Goal: Task Accomplishment & Management: Complete application form

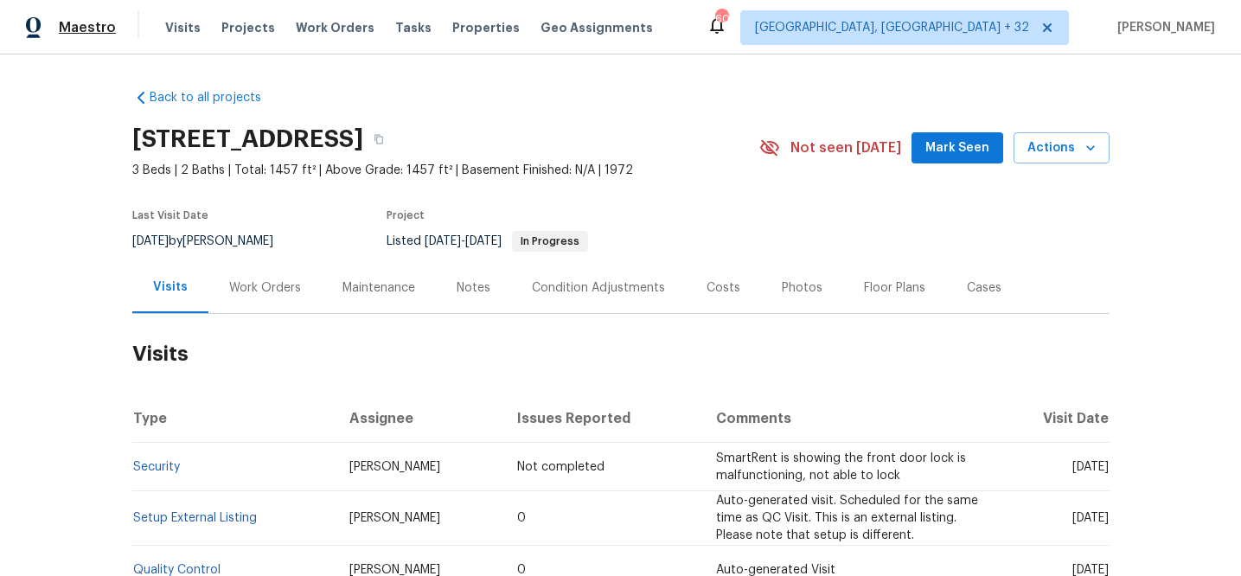
click at [92, 19] on span "Maestro" at bounding box center [87, 27] width 57 height 17
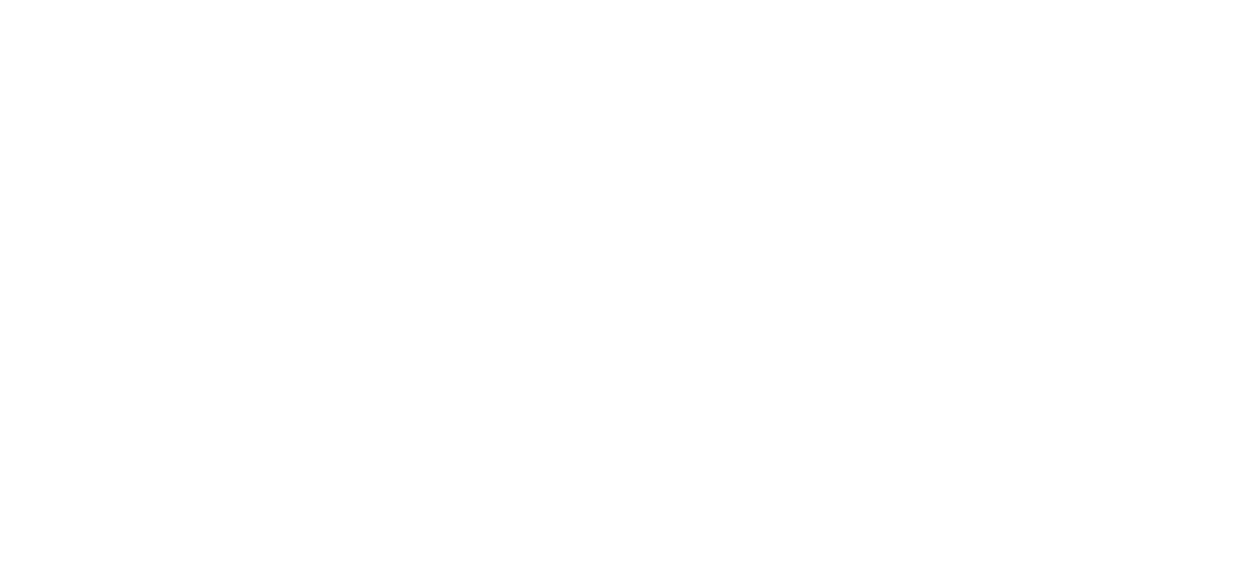
click at [177, 0] on html at bounding box center [620, 0] width 1241 height 0
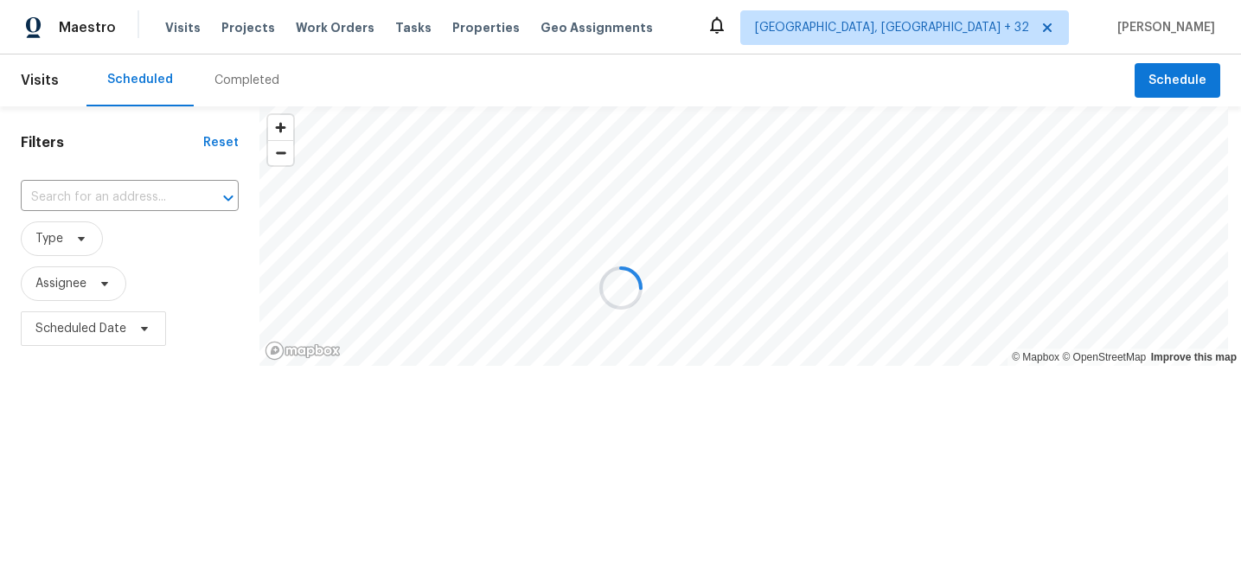
click at [181, 29] on div at bounding box center [620, 288] width 1241 height 576
click at [182, 24] on div at bounding box center [620, 288] width 1241 height 576
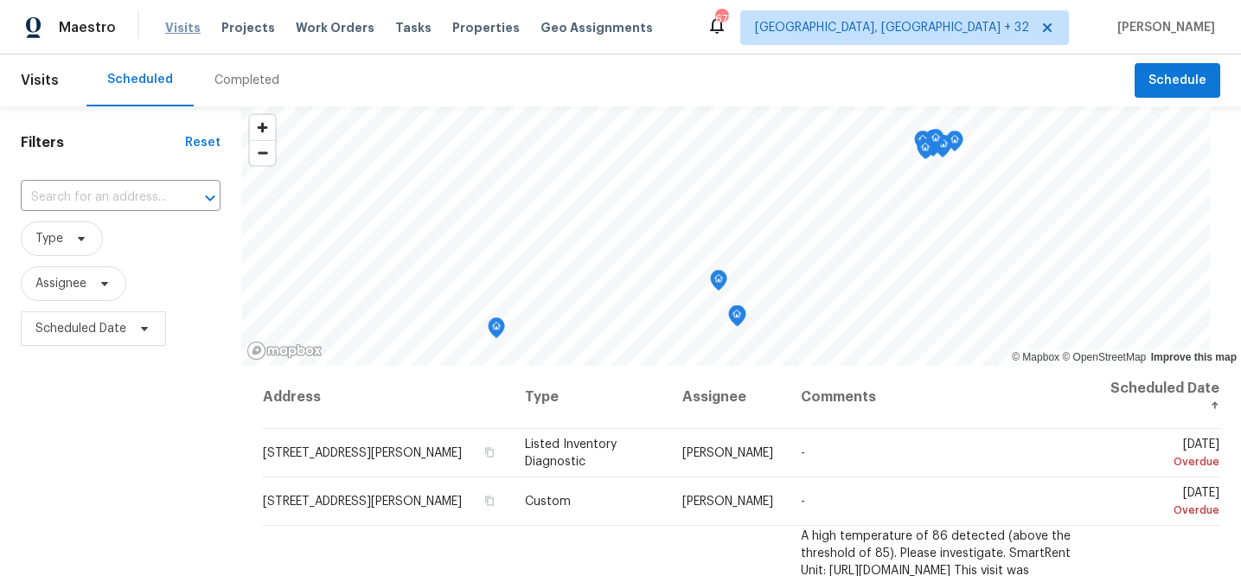
click at [183, 26] on span "Visits" at bounding box center [182, 27] width 35 height 17
click at [237, 73] on div "Completed" at bounding box center [246, 80] width 65 height 17
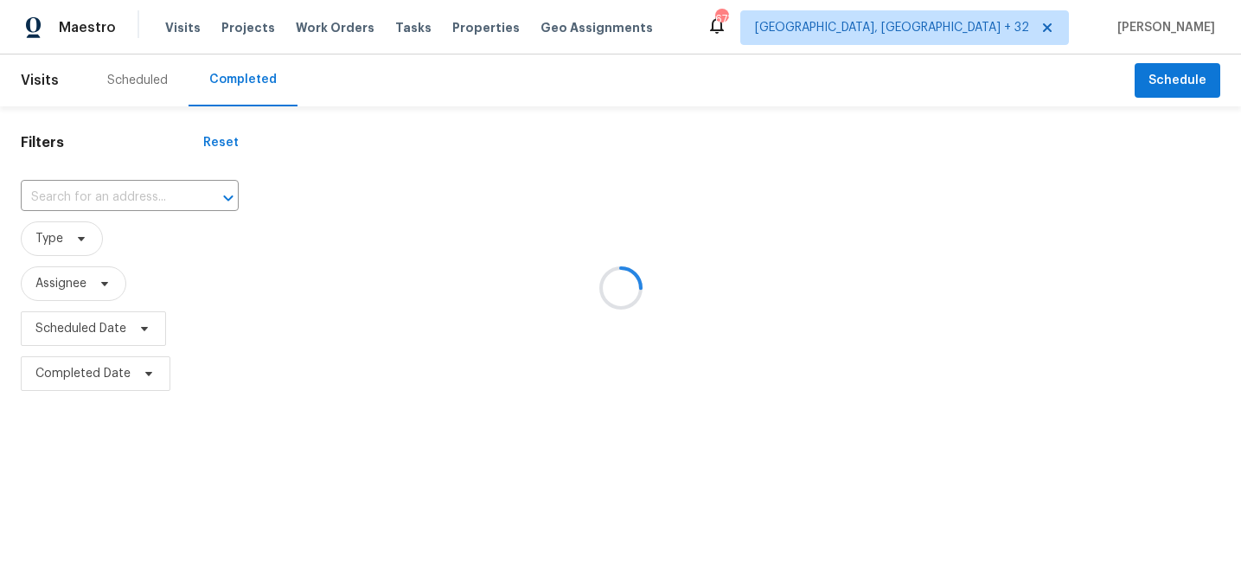
click at [122, 207] on div at bounding box center [620, 288] width 1241 height 576
click at [123, 200] on div at bounding box center [620, 288] width 1241 height 576
click at [124, 196] on div at bounding box center [620, 288] width 1241 height 576
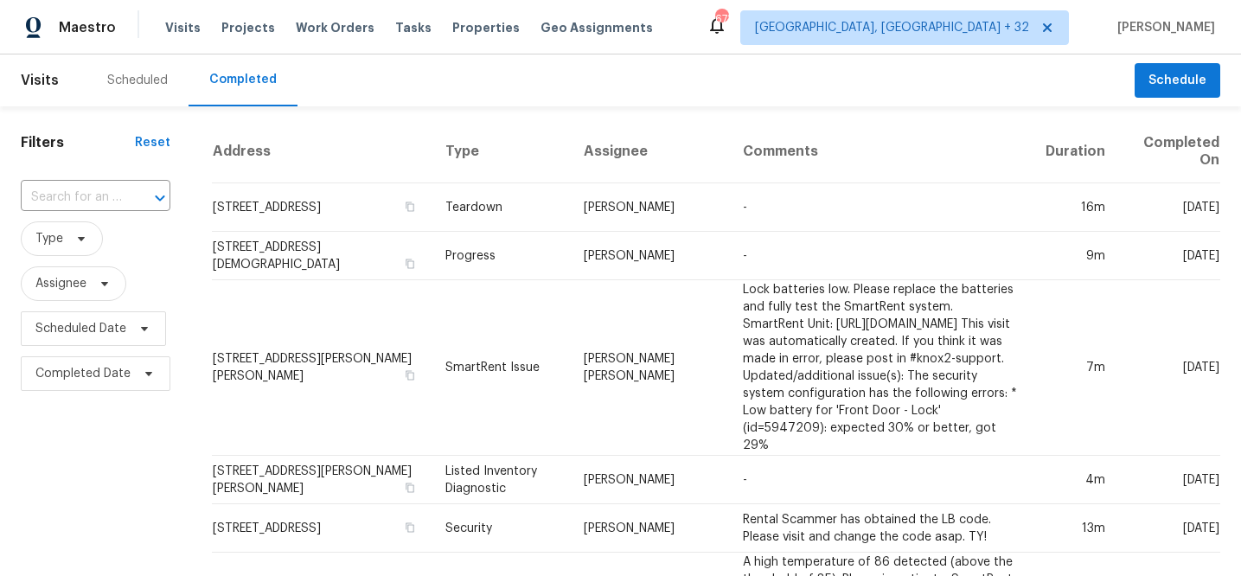
click at [125, 196] on div at bounding box center [147, 198] width 45 height 24
paste input "132 Windy Hill Rd"
type input "132 Windy Hill Rd"
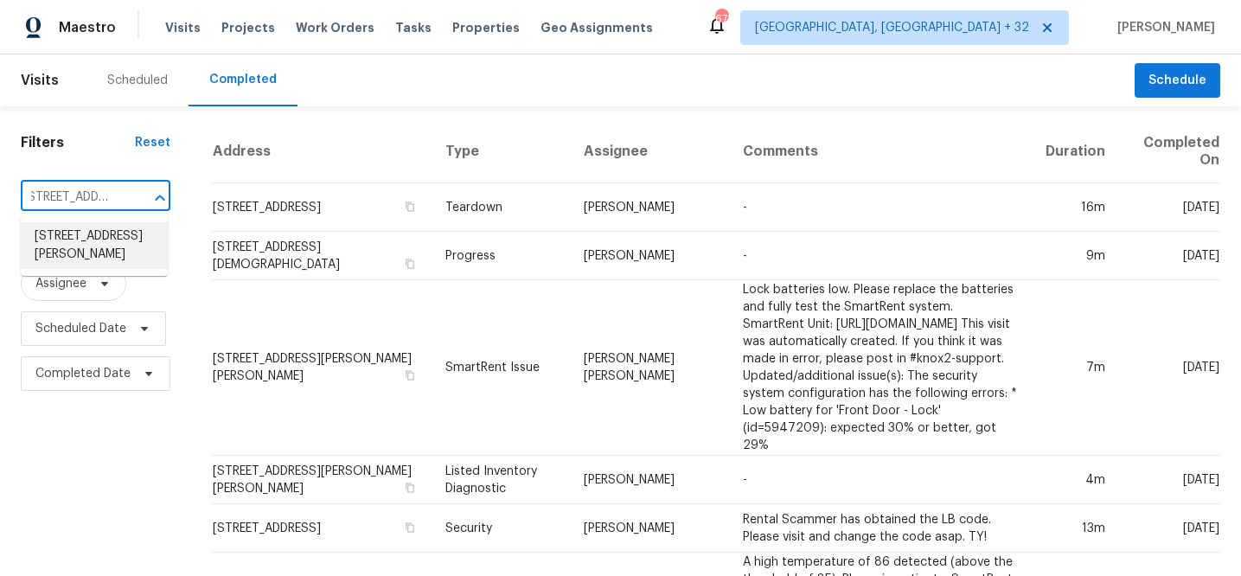
click at [93, 238] on li "[STREET_ADDRESS][PERSON_NAME]" at bounding box center [94, 245] width 147 height 47
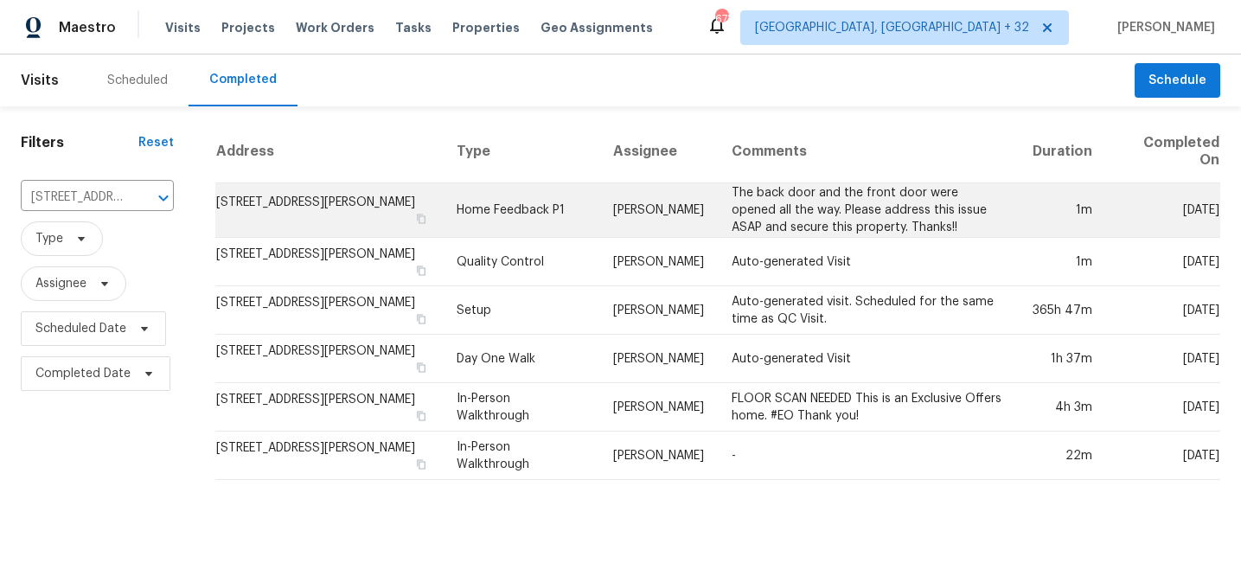
click at [766, 215] on td "The back door and the front door were opened all the way. Please address this i…" at bounding box center [869, 210] width 302 height 54
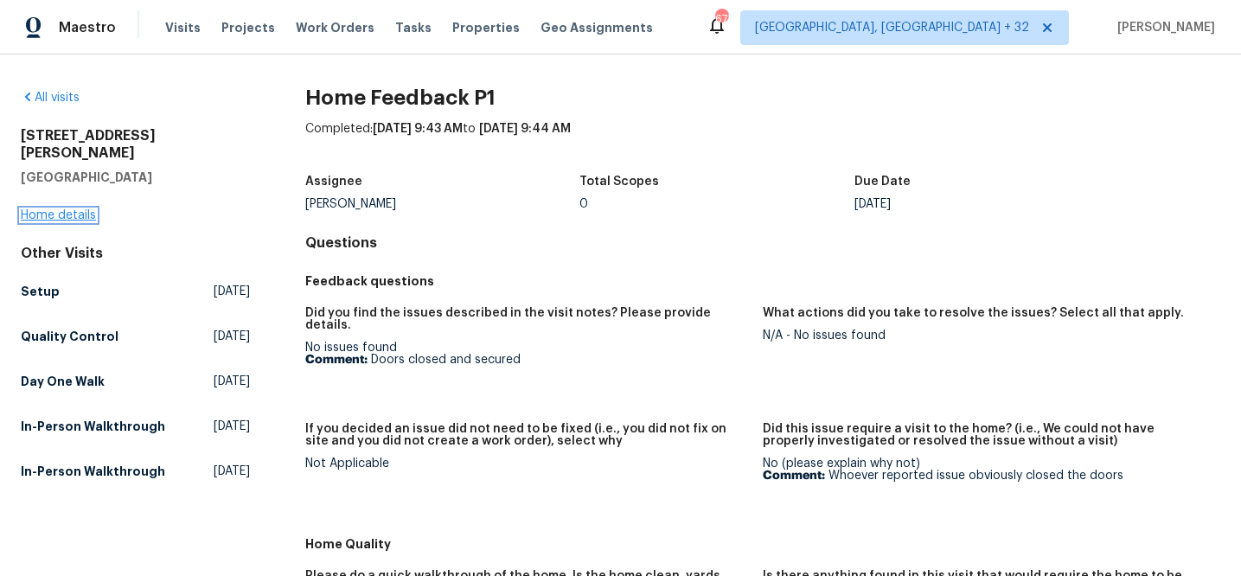
click at [87, 209] on link "Home details" at bounding box center [58, 215] width 75 height 12
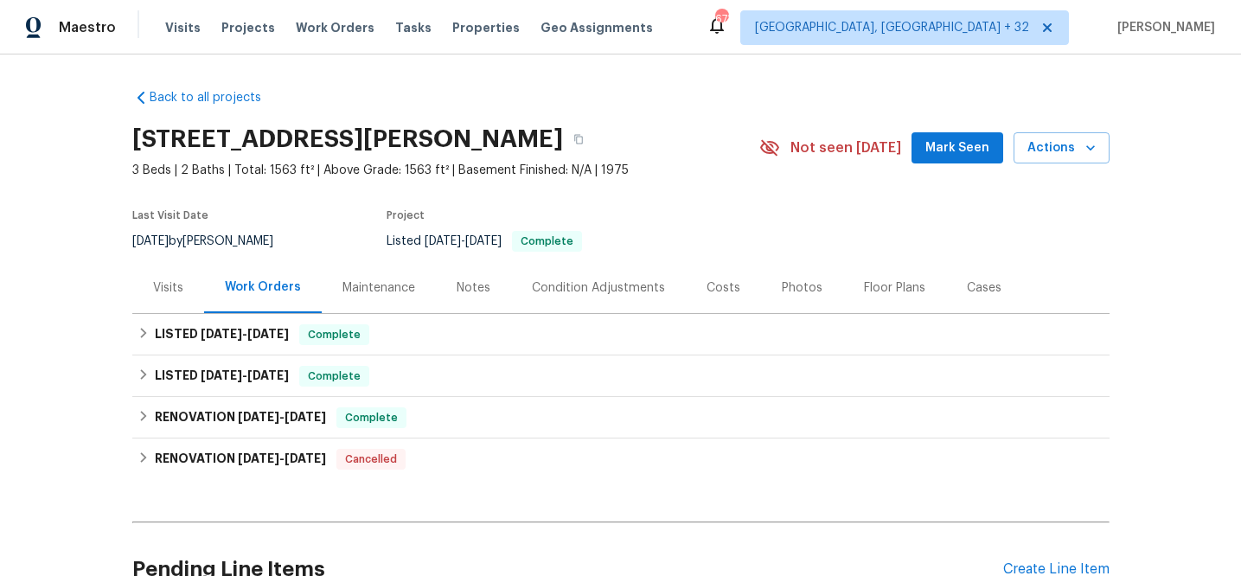
click at [162, 288] on div "Visits" at bounding box center [168, 287] width 30 height 17
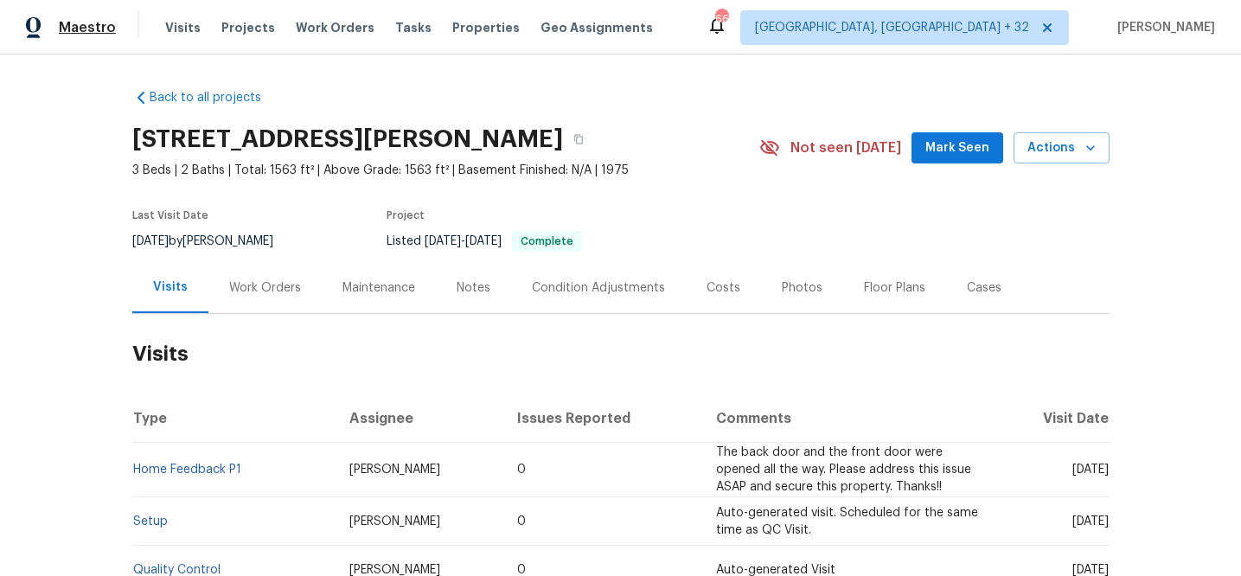
click at [81, 19] on span "Maestro" at bounding box center [87, 27] width 57 height 17
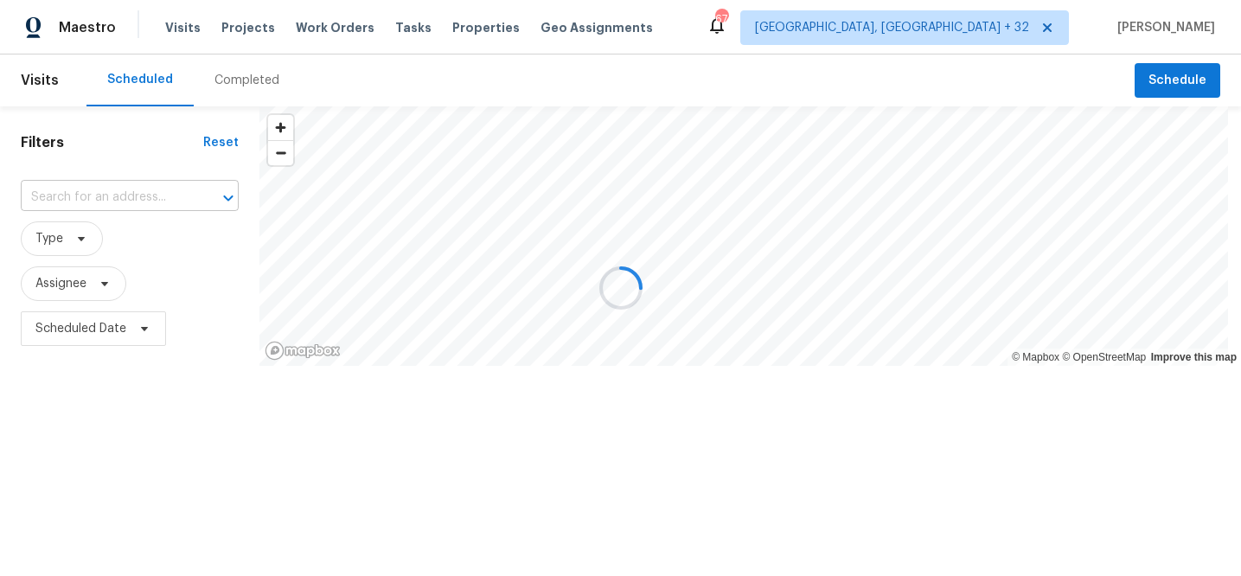
click at [144, 194] on input "text" at bounding box center [105, 197] width 169 height 27
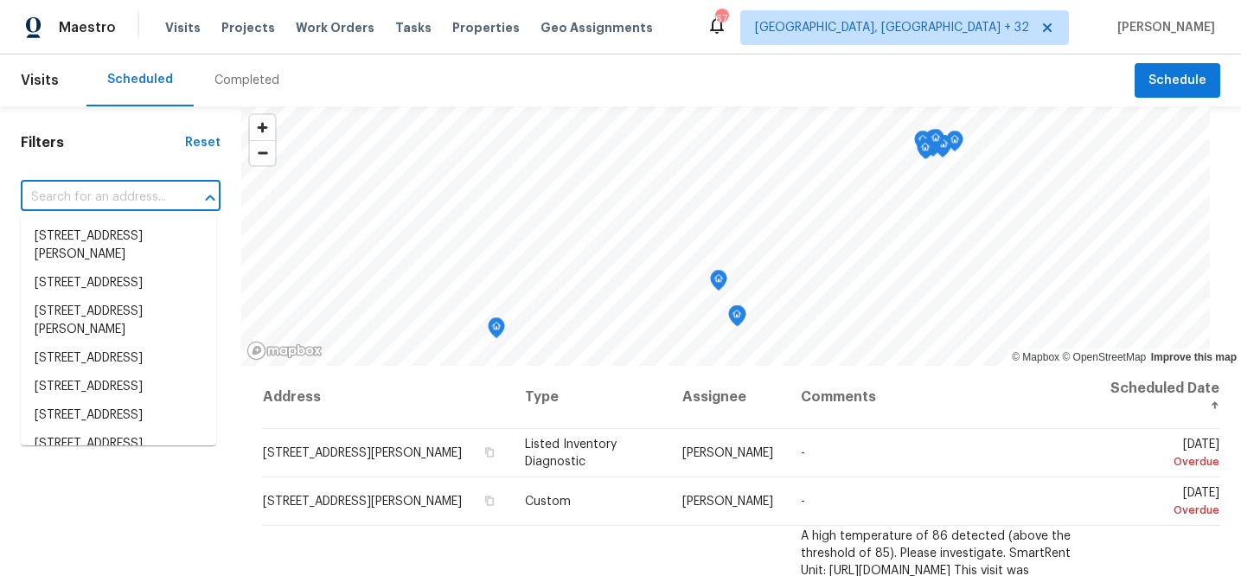
click at [144, 194] on input "text" at bounding box center [96, 197] width 151 height 27
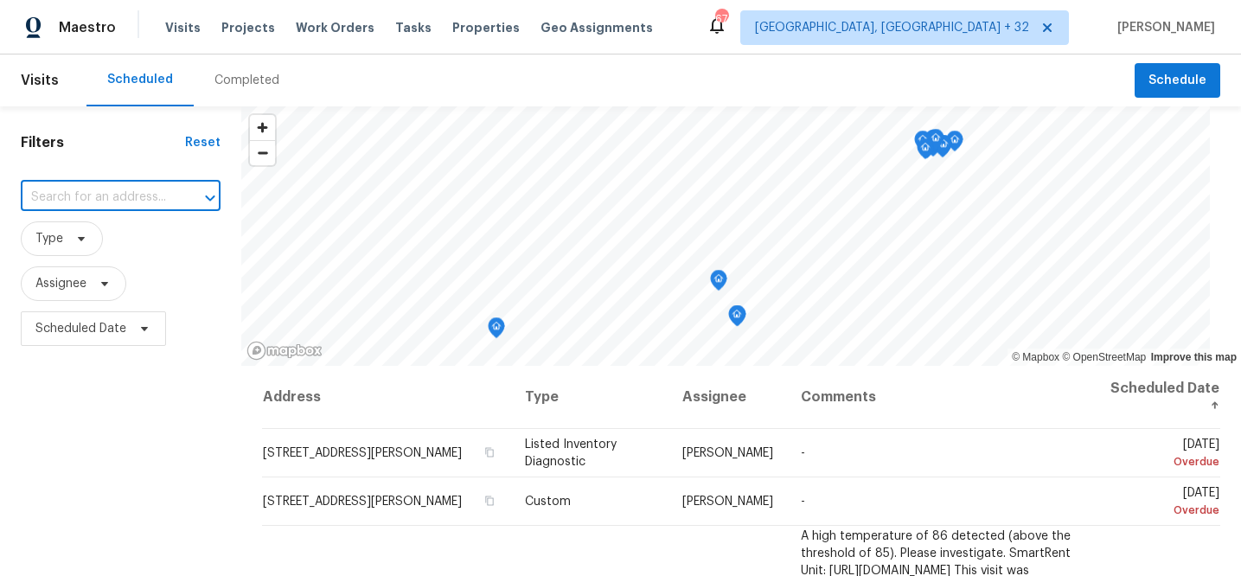
paste input "[STREET_ADDRESS][PERSON_NAME]"
type input "[STREET_ADDRESS][PERSON_NAME]"
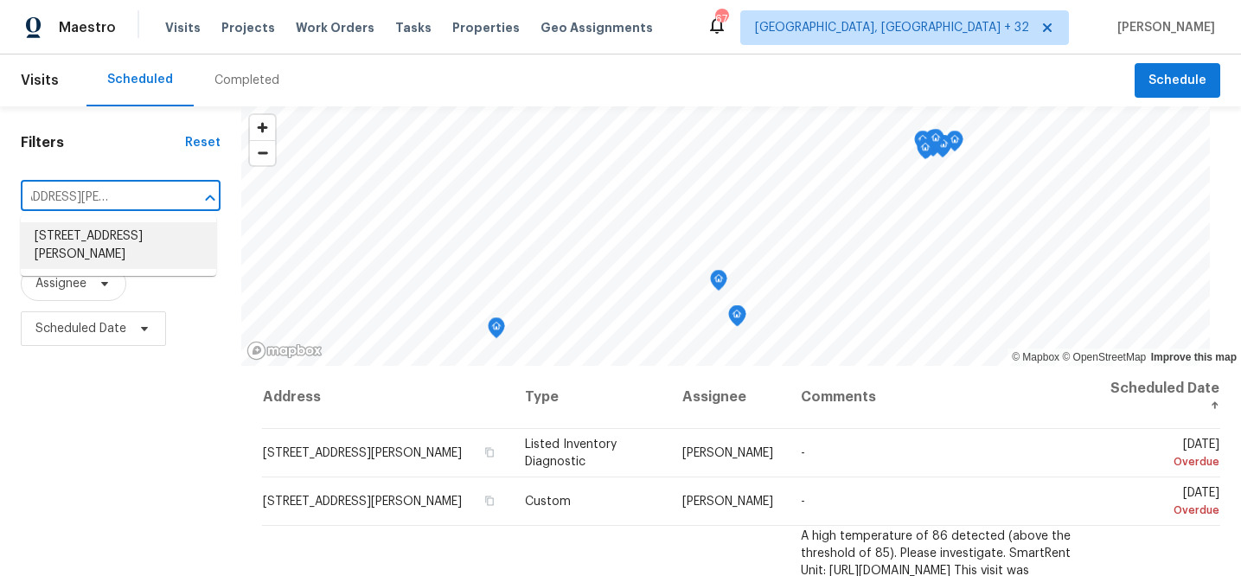
click at [134, 233] on li "[STREET_ADDRESS][PERSON_NAME]" at bounding box center [118, 245] width 195 height 47
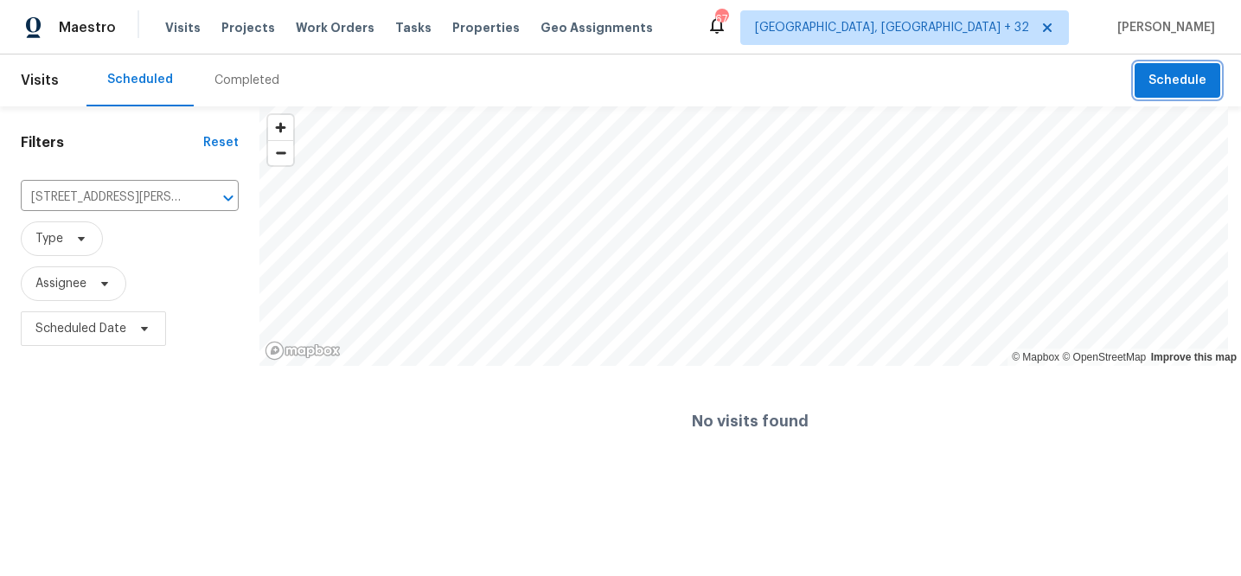
click at [1176, 82] on span "Schedule" at bounding box center [1177, 81] width 58 height 22
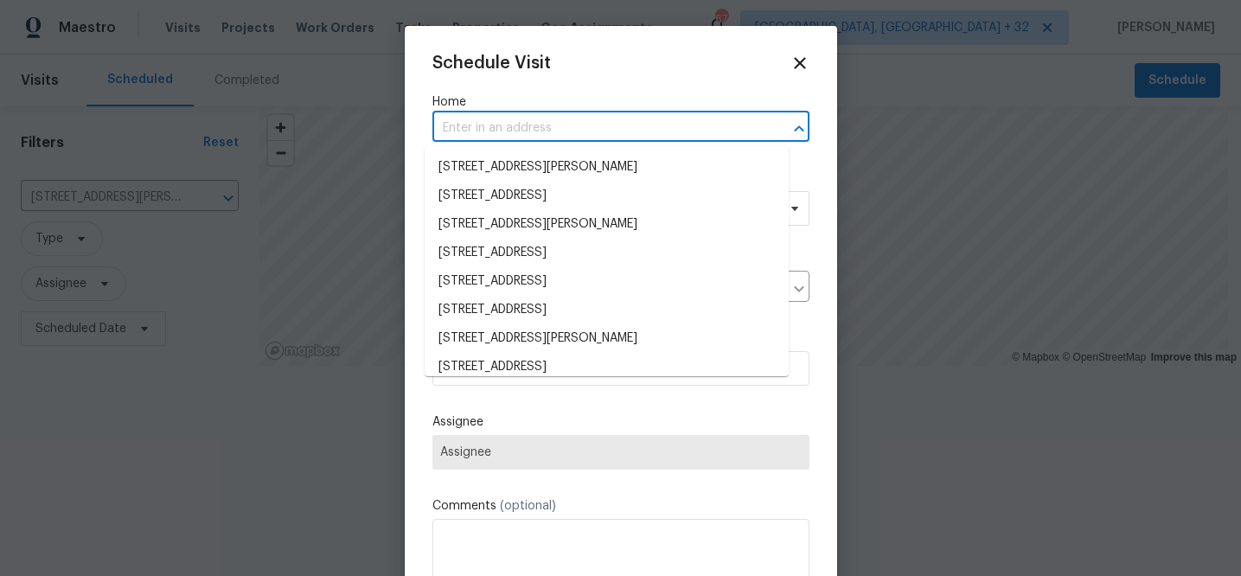
click at [612, 128] on input "text" at bounding box center [596, 128] width 329 height 27
paste input "[STREET_ADDRESS][PERSON_NAME]"
type input "[STREET_ADDRESS][PERSON_NAME]"
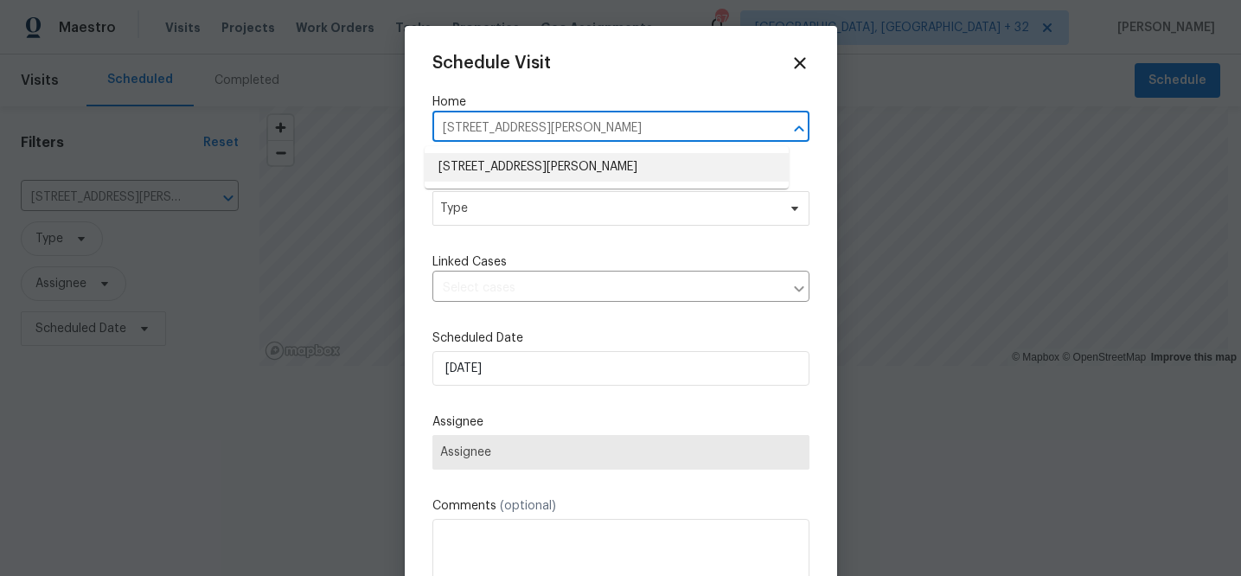
click at [595, 169] on li "[STREET_ADDRESS][PERSON_NAME]" at bounding box center [607, 167] width 364 height 29
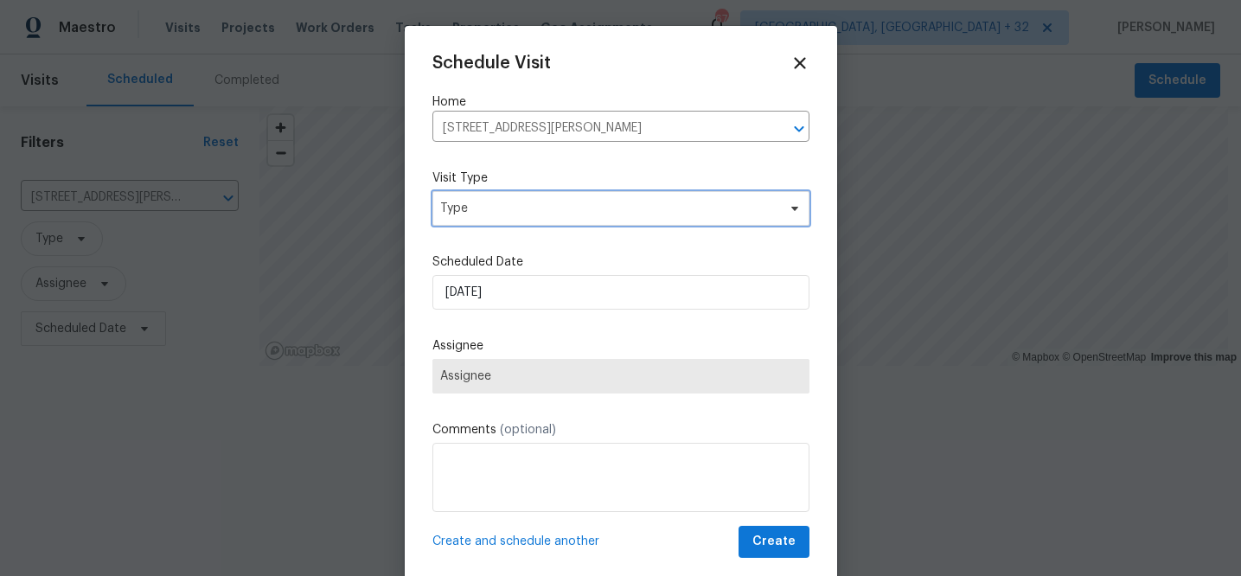
click at [571, 203] on span "Type" at bounding box center [608, 208] width 336 height 17
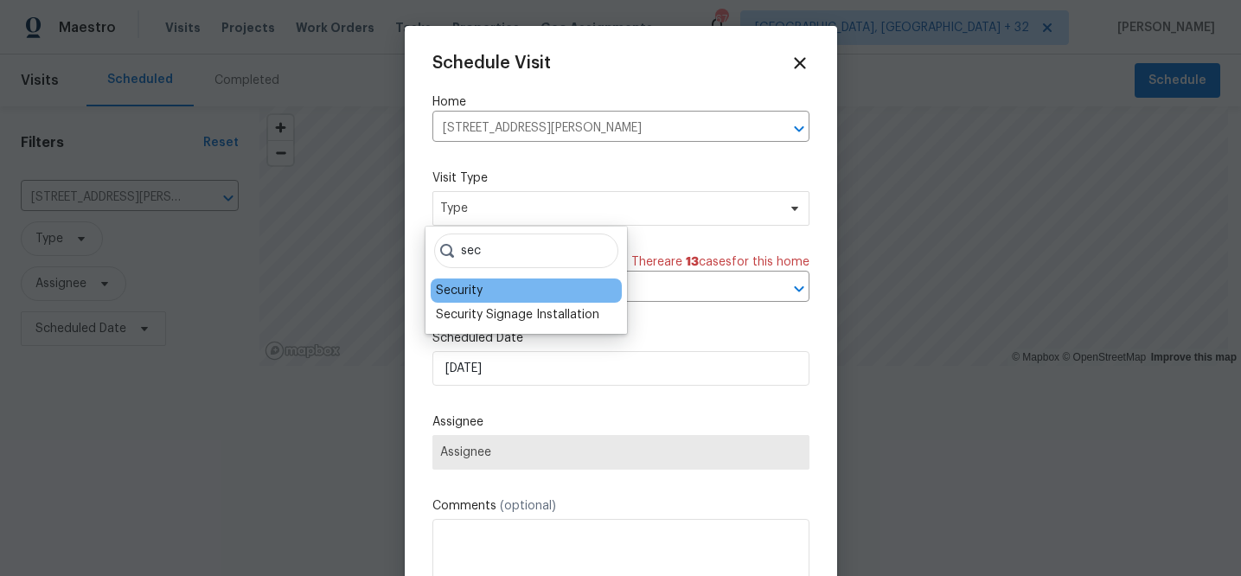
type input "sec"
click at [485, 286] on div "Security" at bounding box center [526, 290] width 191 height 24
click at [462, 294] on div "Security" at bounding box center [459, 290] width 47 height 17
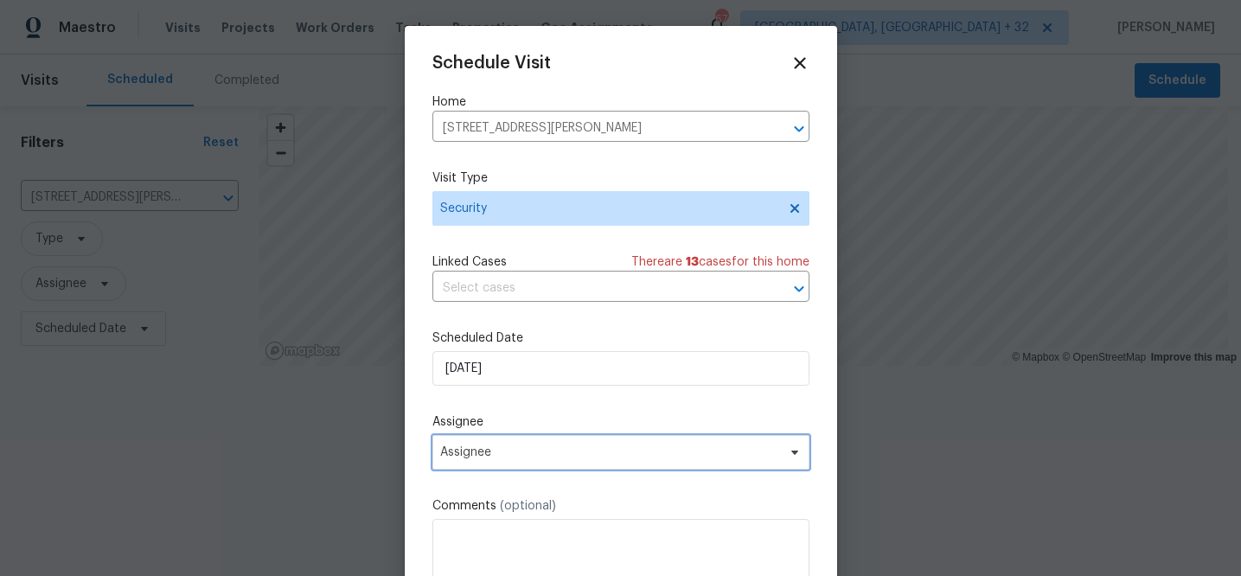
click at [543, 450] on span "Assignee" at bounding box center [609, 452] width 339 height 14
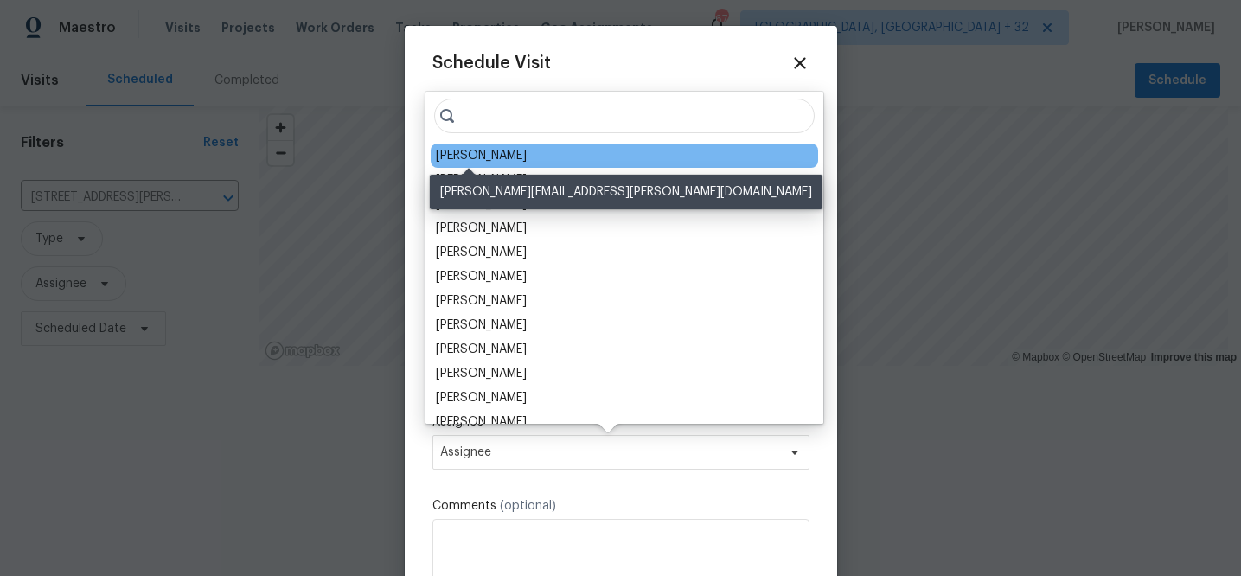
click at [488, 156] on div "[PERSON_NAME]" at bounding box center [481, 155] width 91 height 17
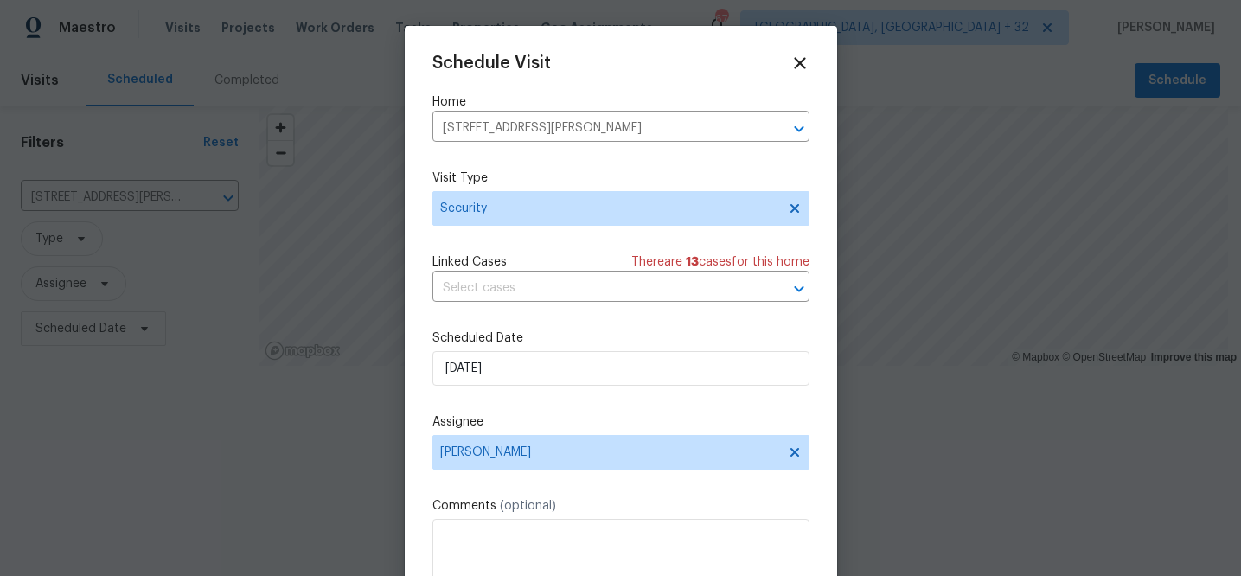
click at [610, 400] on div "Schedule Visit Home [STREET_ADDRESS][PERSON_NAME] ​ Visit Type Security Linked …" at bounding box center [620, 344] width 377 height 580
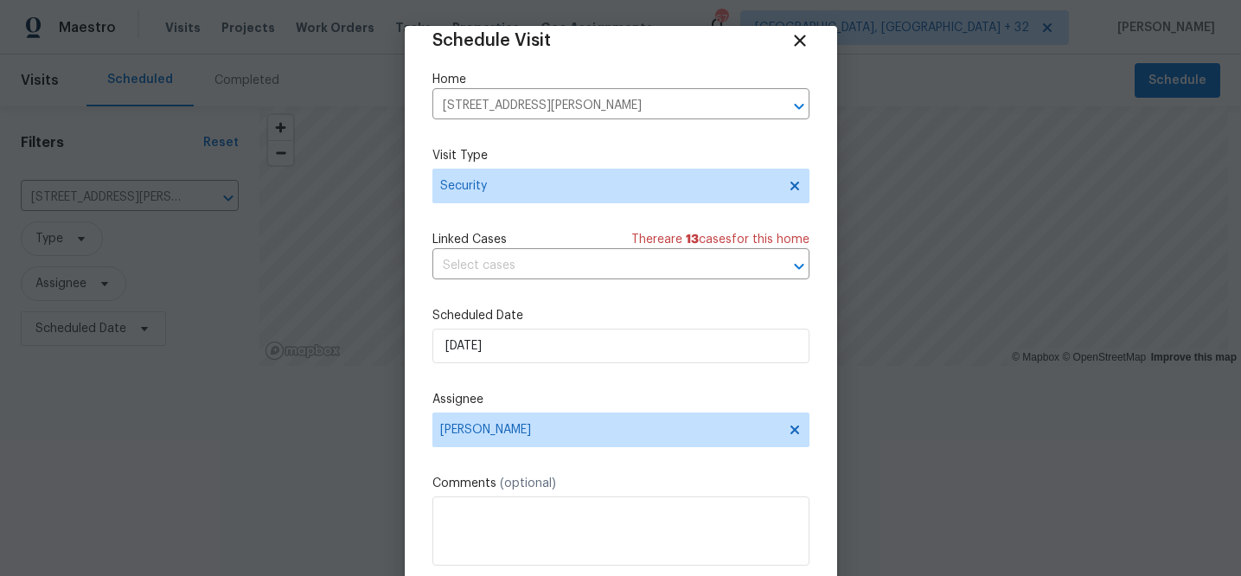
scroll to position [31, 0]
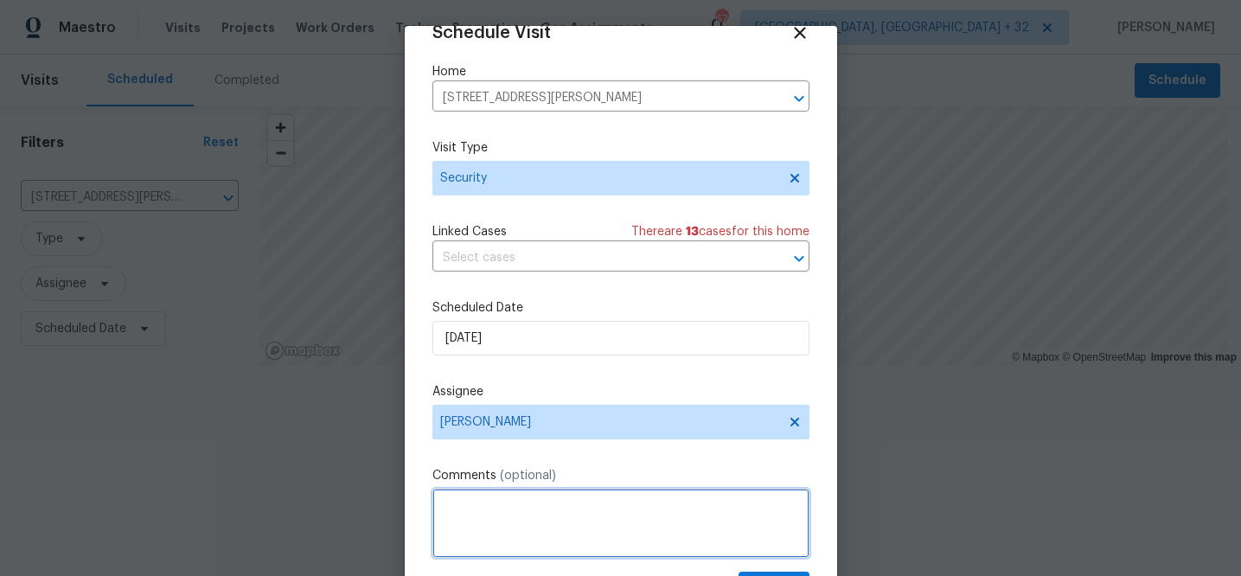
click at [520, 510] on textarea at bounding box center [620, 522] width 377 height 69
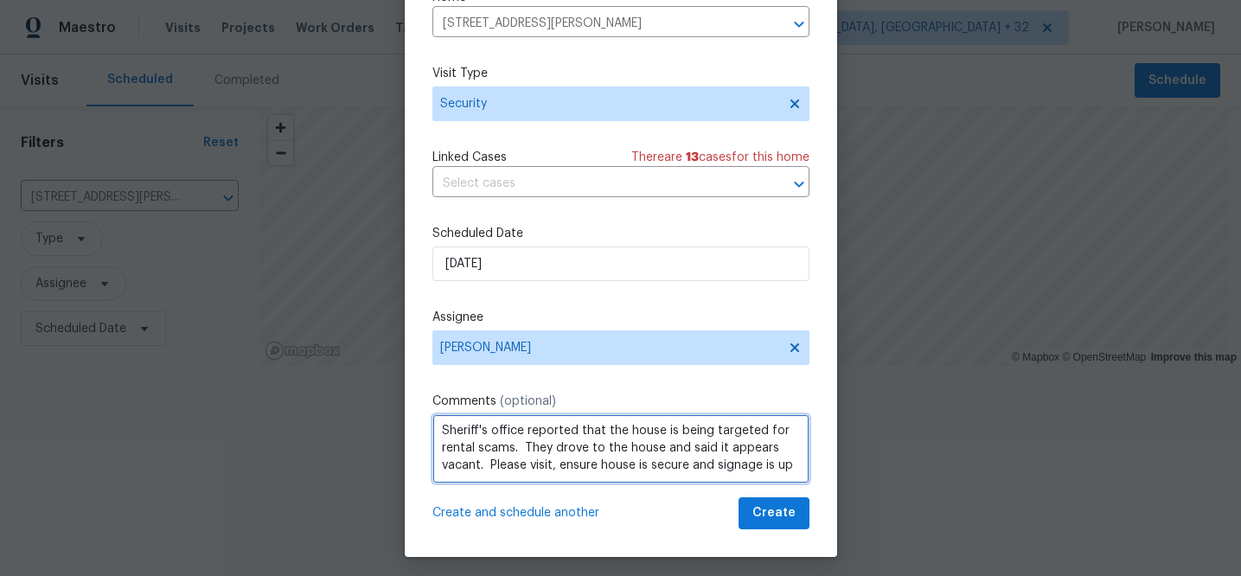
scroll to position [81, 0]
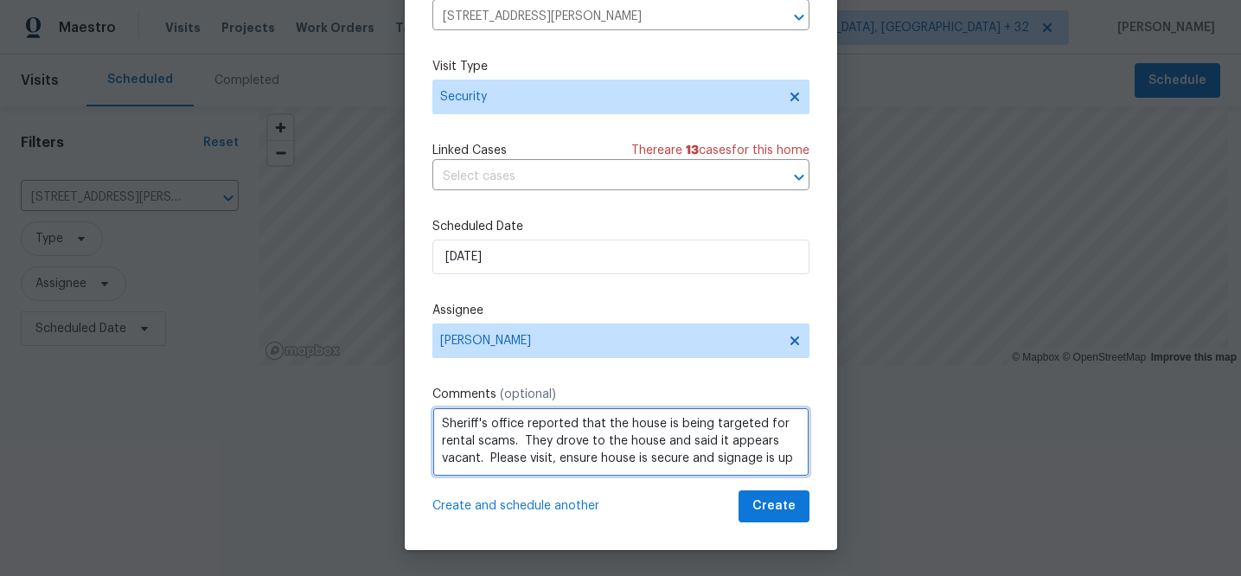
type textarea "Sheriff's office reported that the house is being targeted for rental scams. Th…"
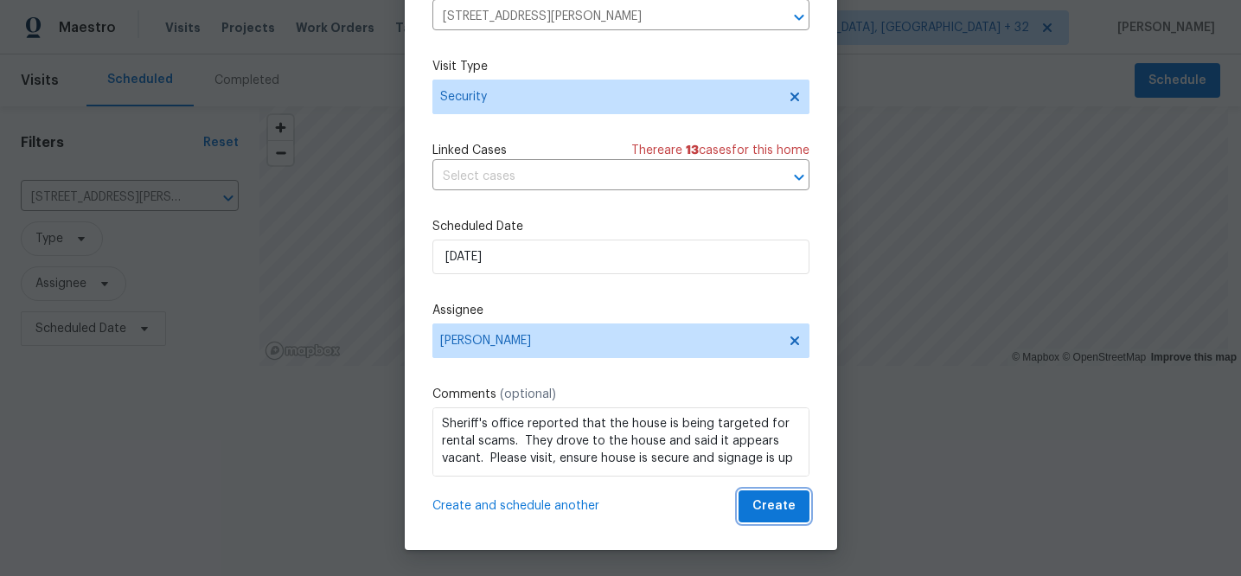
click at [759, 511] on span "Create" at bounding box center [773, 506] width 43 height 22
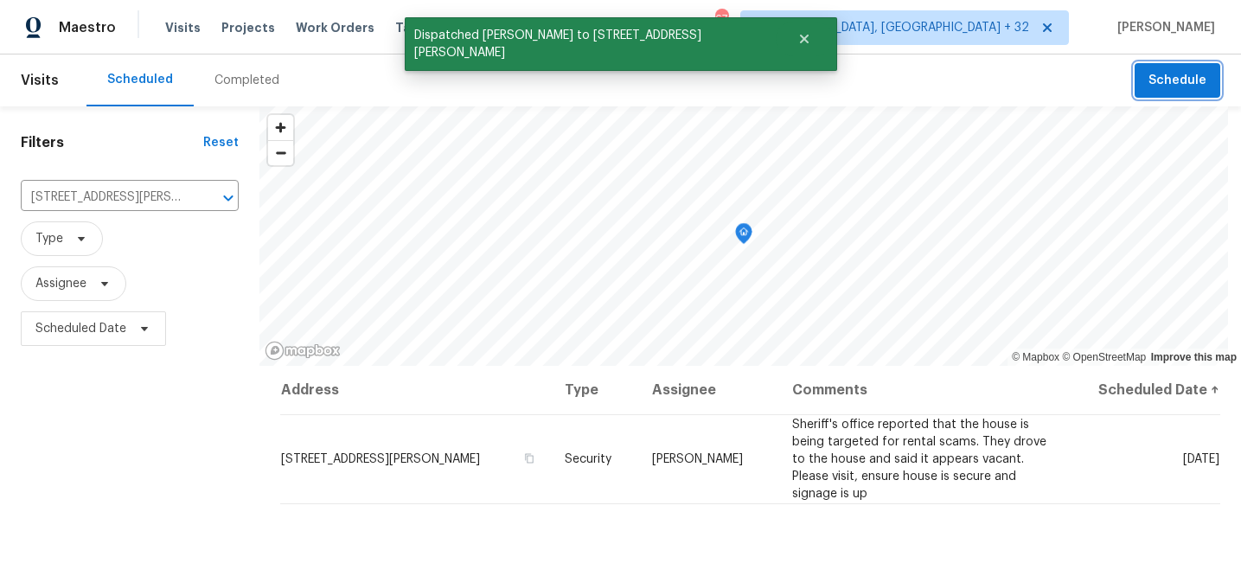
scroll to position [0, 0]
